Goal: Information Seeking & Learning: Learn about a topic

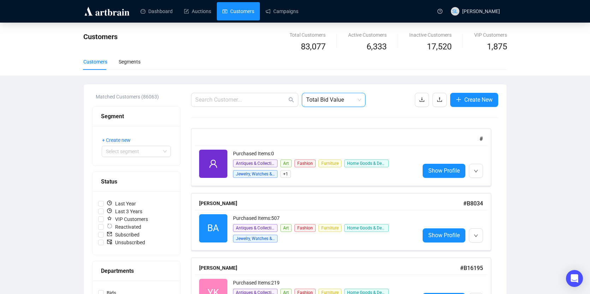
click at [327, 94] on span "Total Bid Value" at bounding box center [333, 99] width 55 height 13
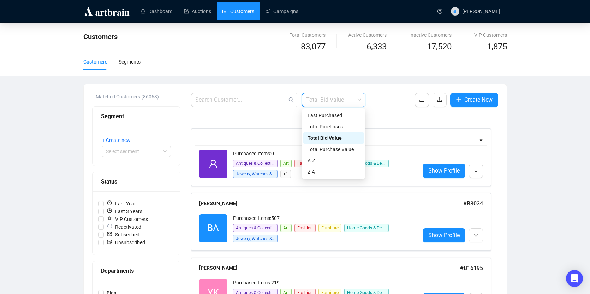
click at [321, 143] on div "Total Bid Value" at bounding box center [333, 137] width 61 height 11
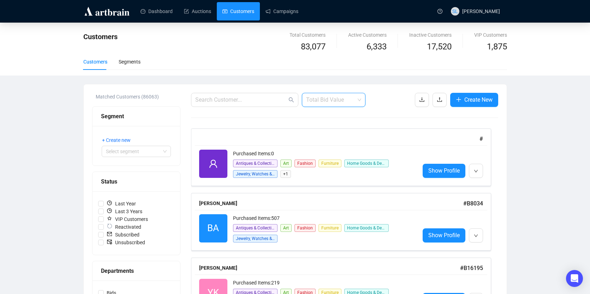
click at [320, 95] on span "Total Bid Value" at bounding box center [333, 99] width 55 height 13
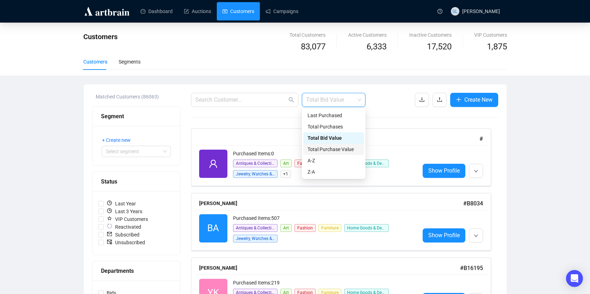
click at [320, 147] on div "Total Purchase Value" at bounding box center [334, 150] width 52 height 8
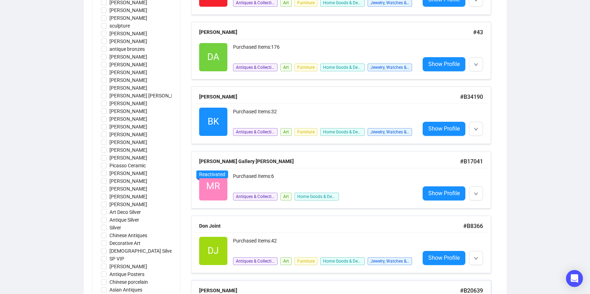
scroll to position [671, 0]
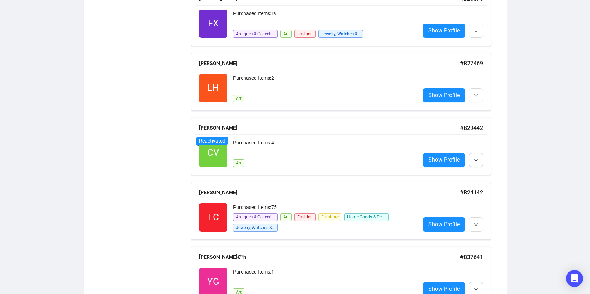
scroll to position [1024, 0]
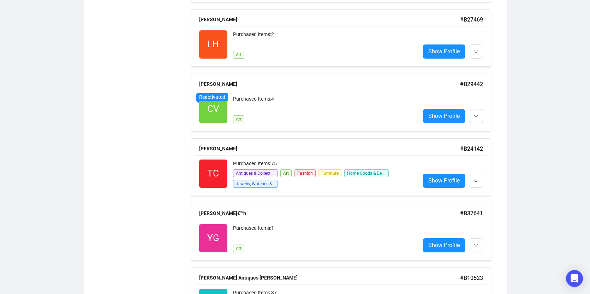
drag, startPoint x: 530, startPoint y: 18, endPoint x: 153, endPoint y: 140, distance: 395.8
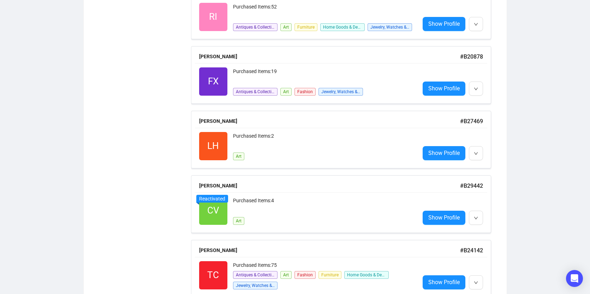
scroll to position [918, 0]
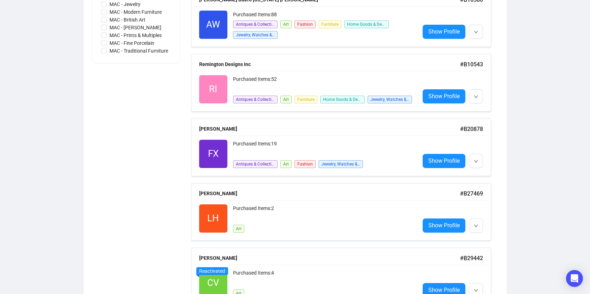
scroll to position [848, 0]
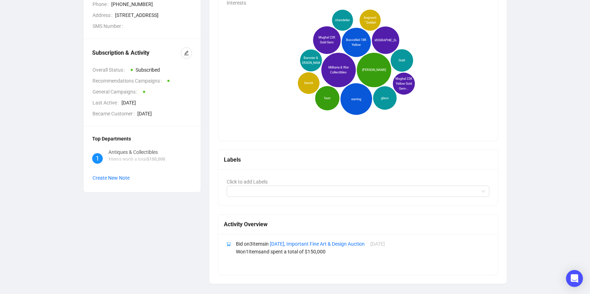
scroll to position [147, 0]
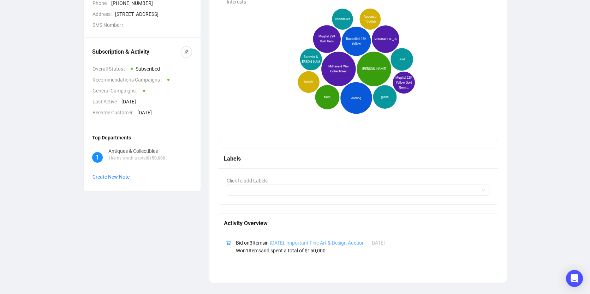
click at [294, 244] on link "[DATE], Important Fine Art & Design Auction" at bounding box center [317, 243] width 95 height 6
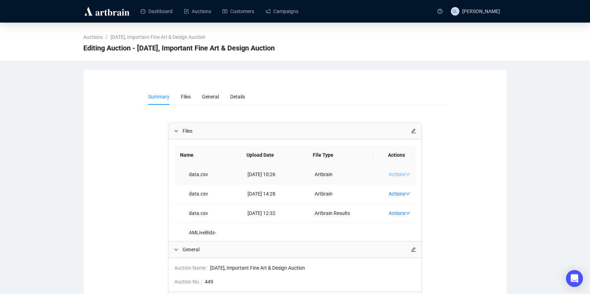
click at [389, 175] on link "Actions" at bounding box center [400, 175] width 22 height 6
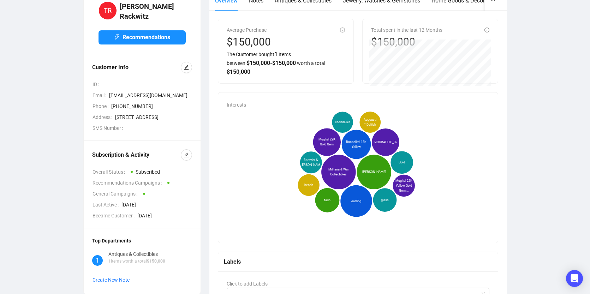
scroll to position [9, 0]
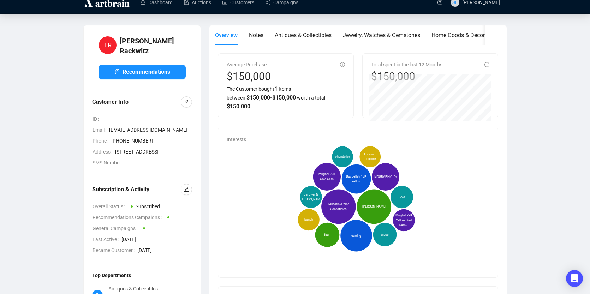
click at [297, 137] on div "Interests Militaria & War Collectibles [PERSON_NAME] earring Buccellati 18K Yel…" at bounding box center [358, 202] width 280 height 150
click at [359, 152] on icon "Militaria & War Collectibles [PERSON_NAME] earring Buccellati 18K Yellow Mughal…" at bounding box center [357, 205] width 260 height 124
click at [391, 72] on div "$150,000" at bounding box center [406, 76] width 71 height 13
click at [431, 97] on div "y 0" at bounding box center [431, 97] width 122 height 47
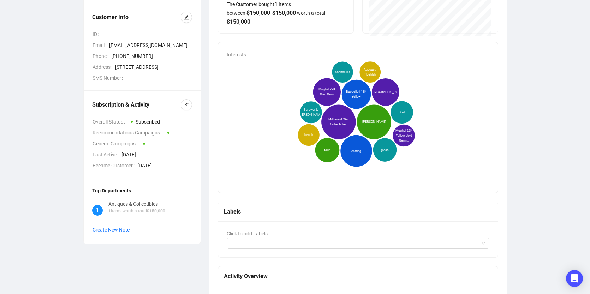
scroll to position [147, 0]
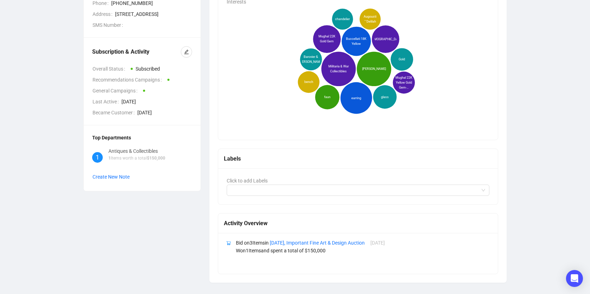
click at [226, 246] on icon "shopping-cart" at bounding box center [228, 243] width 5 height 5
click at [228, 244] on icon "shopping-cart" at bounding box center [228, 244] width 4 height 4
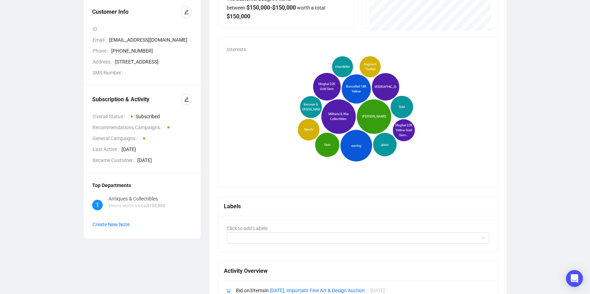
scroll to position [41, 0]
